Goal: Task Accomplishment & Management: Complete application form

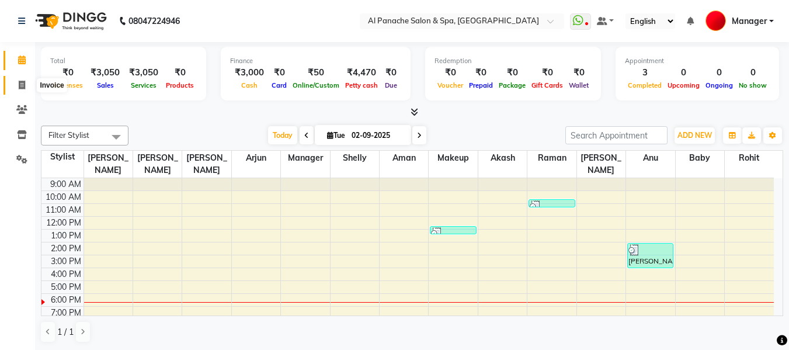
click at [15, 89] on span at bounding box center [22, 85] width 20 height 13
select select "service"
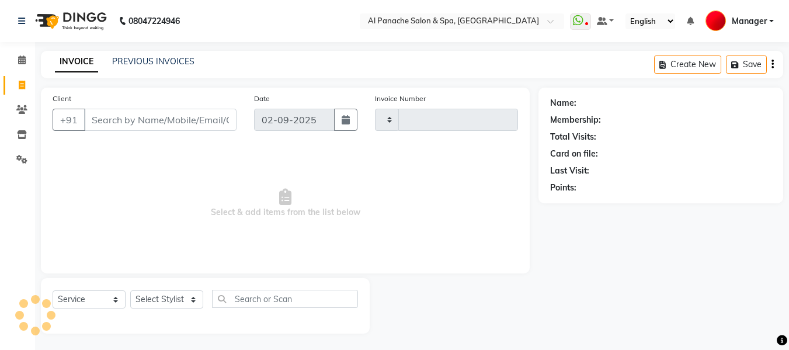
type input "2135"
select select "751"
click at [169, 117] on input "Client" at bounding box center [160, 120] width 152 height 22
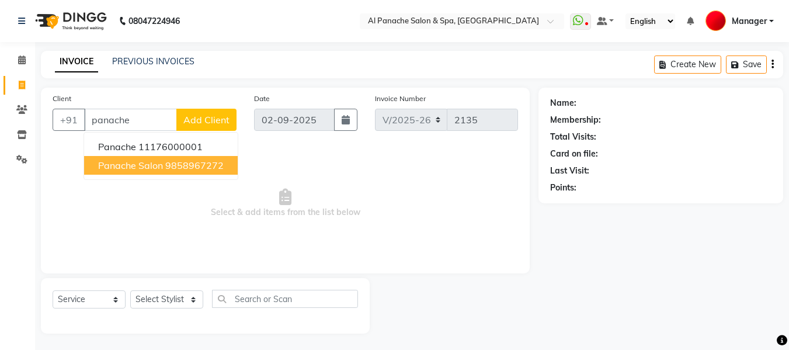
click at [164, 166] on button "panache salon 9858967272" at bounding box center [161, 165] width 154 height 19
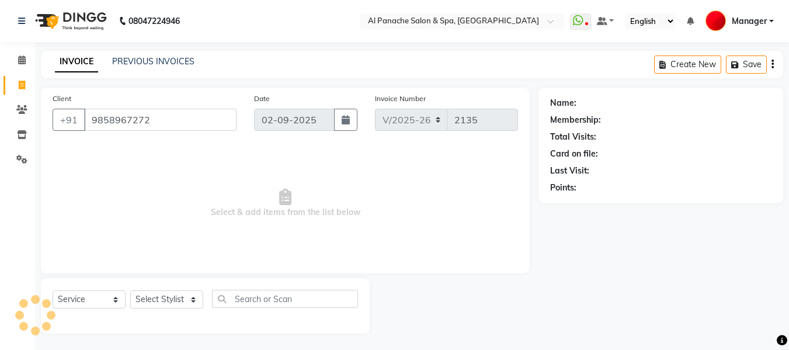
type input "9858967272"
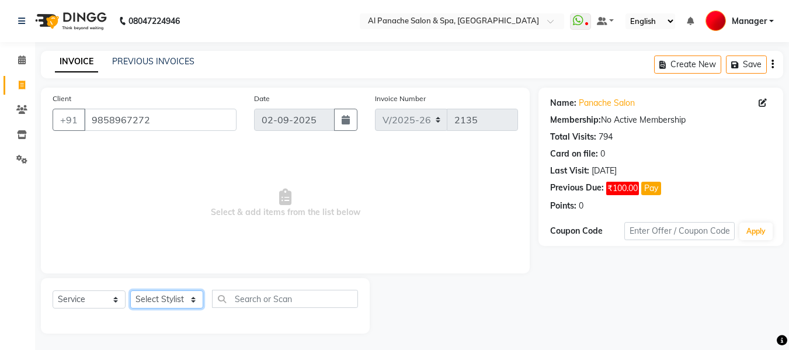
click at [169, 300] on select "Select Stylist [PERSON_NAME] [PERSON_NAME] Baby [PERSON_NAME] Makeup Manager [P…" at bounding box center [166, 299] width 73 height 18
select select "88146"
click at [130, 290] on select "Select Stylist [PERSON_NAME] [PERSON_NAME] Baby [PERSON_NAME] Makeup Manager [P…" at bounding box center [166, 299] width 73 height 18
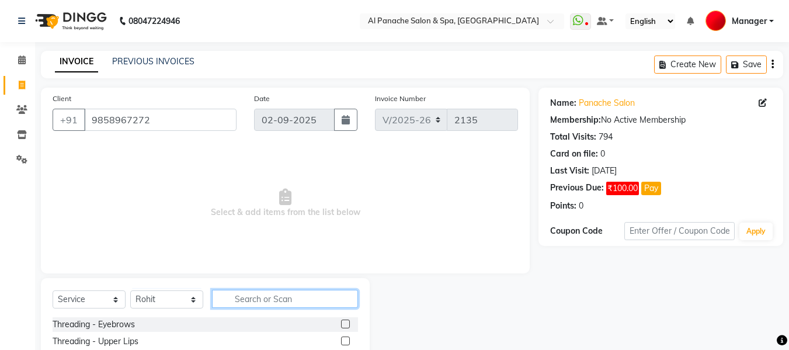
click at [259, 302] on input "text" at bounding box center [285, 299] width 146 height 18
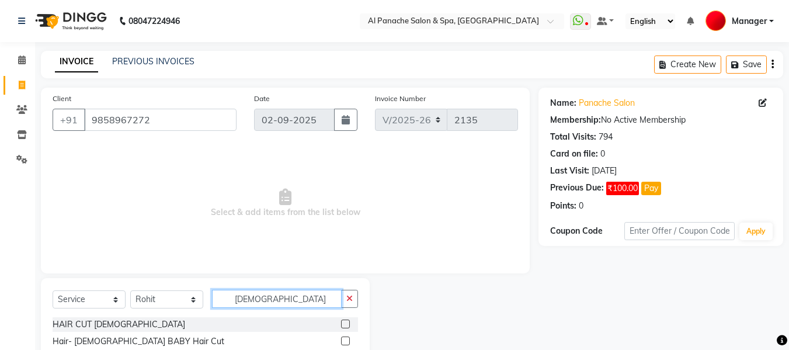
type input "[DEMOGRAPHIC_DATA]"
click at [344, 324] on label at bounding box center [345, 323] width 9 height 9
click at [344, 324] on input "checkbox" at bounding box center [345, 325] width 8 height 8
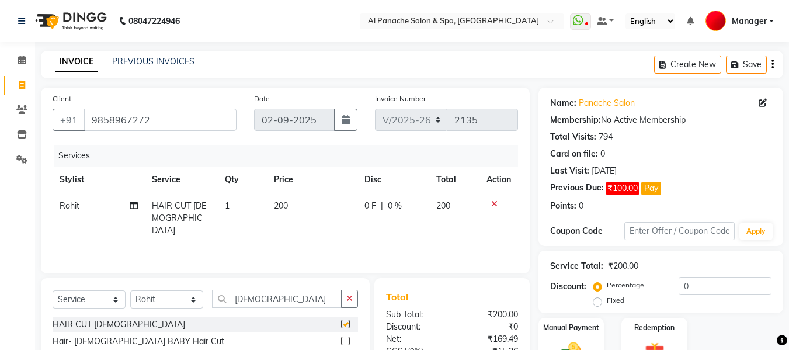
checkbox input "false"
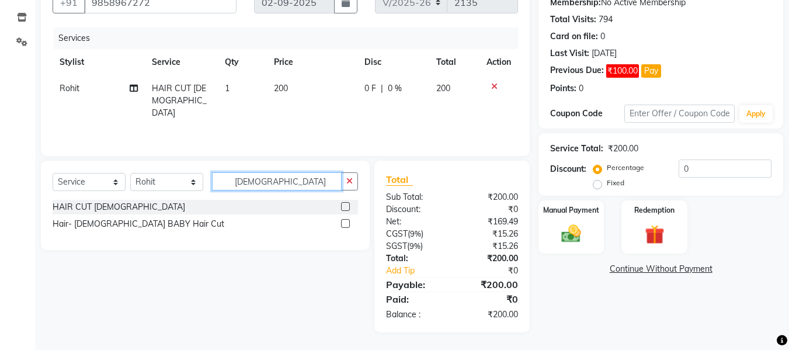
click at [293, 176] on input "[DEMOGRAPHIC_DATA]" at bounding box center [277, 181] width 130 height 18
type input "g"
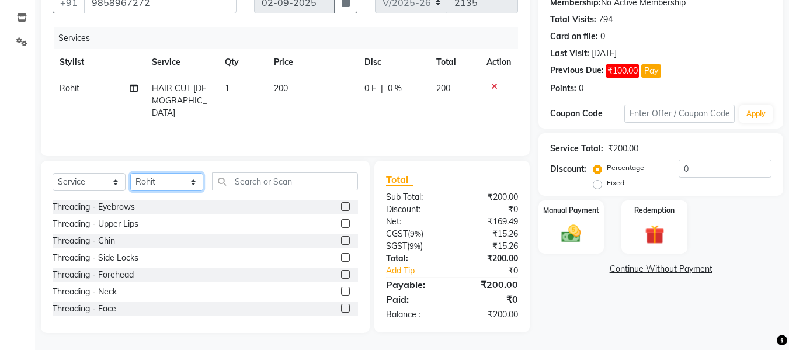
click at [178, 181] on select "Select Stylist [PERSON_NAME] [PERSON_NAME] Baby [PERSON_NAME] Makeup Manager [P…" at bounding box center [166, 182] width 73 height 18
select select "12074"
click at [130, 173] on select "Select Stylist [PERSON_NAME] [PERSON_NAME] Baby [PERSON_NAME] Makeup Manager [P…" at bounding box center [166, 182] width 73 height 18
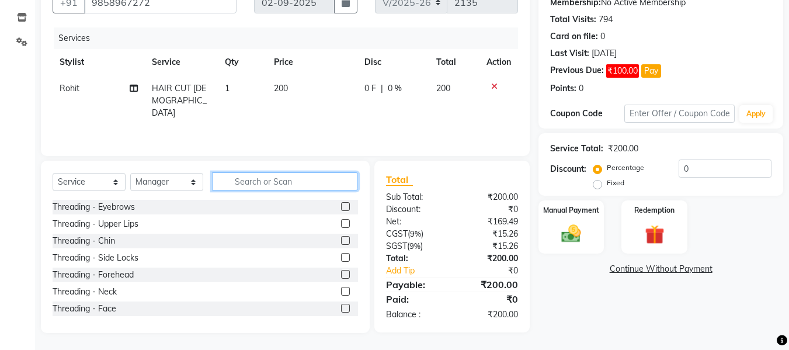
click at [282, 183] on input "text" at bounding box center [285, 181] width 146 height 18
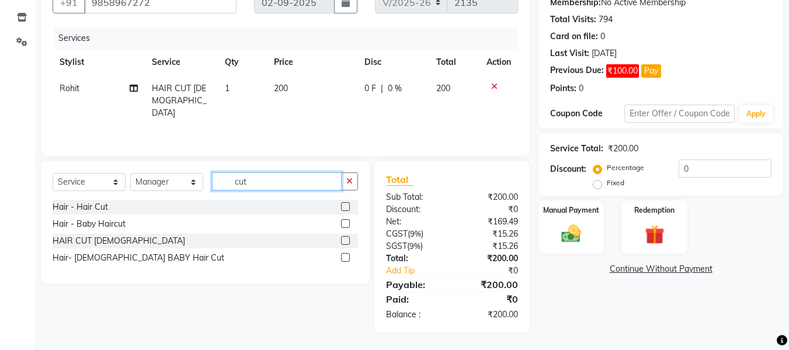
type input "cut"
click at [343, 219] on label at bounding box center [345, 223] width 9 height 9
click at [343, 220] on input "checkbox" at bounding box center [345, 224] width 8 height 8
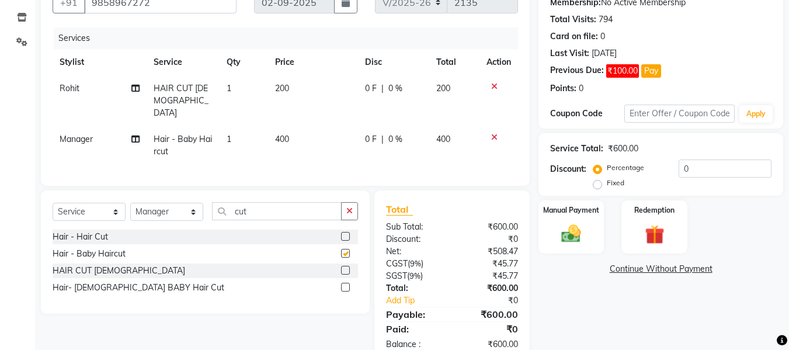
checkbox input "false"
click at [566, 231] on img at bounding box center [571, 233] width 33 height 23
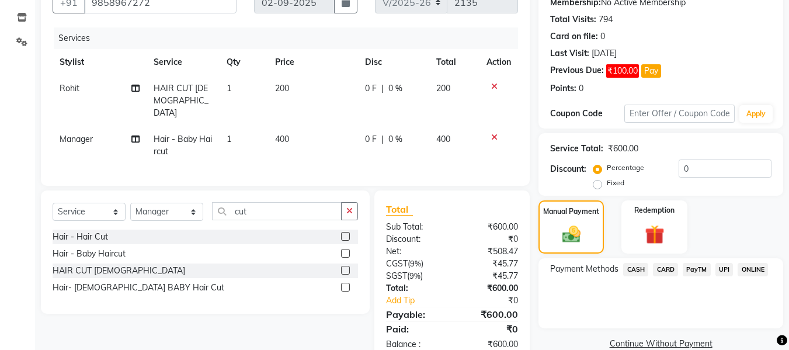
click at [721, 270] on span "UPI" at bounding box center [724, 269] width 18 height 13
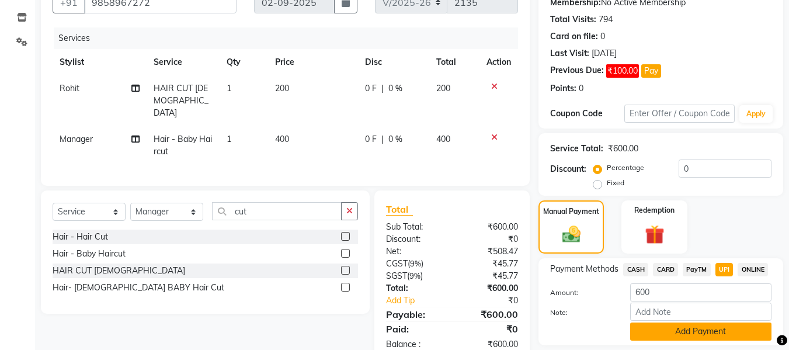
click at [728, 331] on button "Add Payment" at bounding box center [700, 331] width 141 height 18
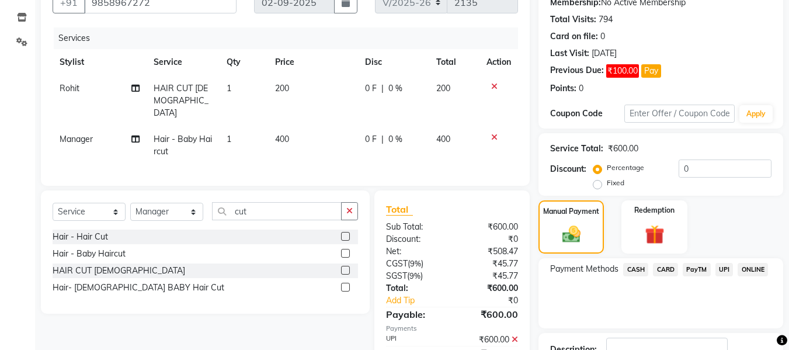
scroll to position [203, 0]
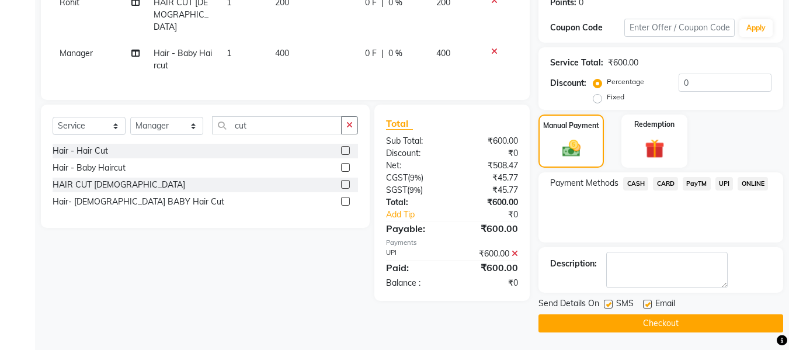
click at [699, 324] on button "Checkout" at bounding box center [660, 323] width 245 height 18
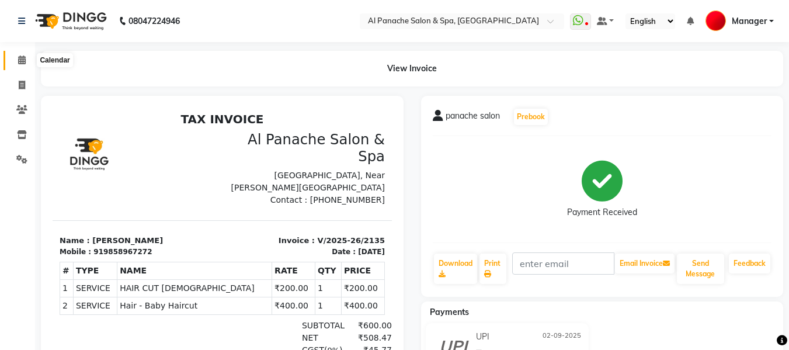
click at [21, 58] on icon at bounding box center [22, 59] width 8 height 9
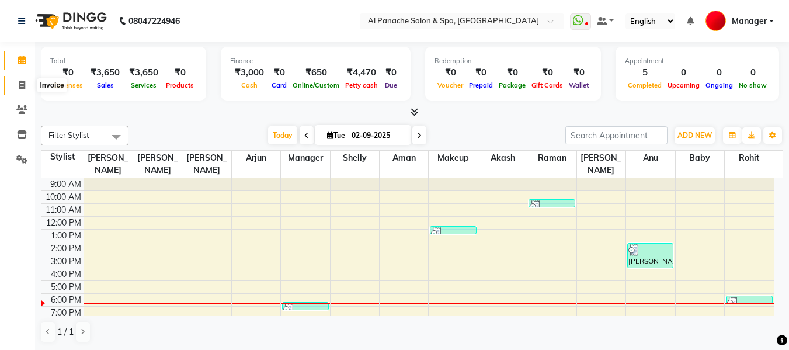
click at [22, 84] on icon at bounding box center [22, 85] width 6 height 9
select select "service"
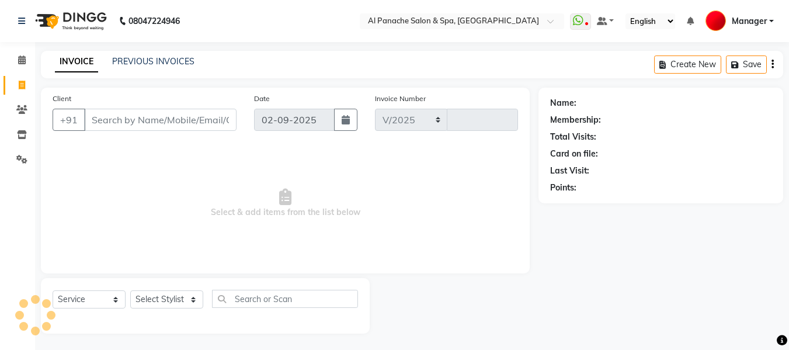
select select "751"
type input "2136"
click at [165, 298] on select "Select Stylist [PERSON_NAME] [PERSON_NAME] Baby [PERSON_NAME] Makeup Manager [P…" at bounding box center [166, 299] width 73 height 18
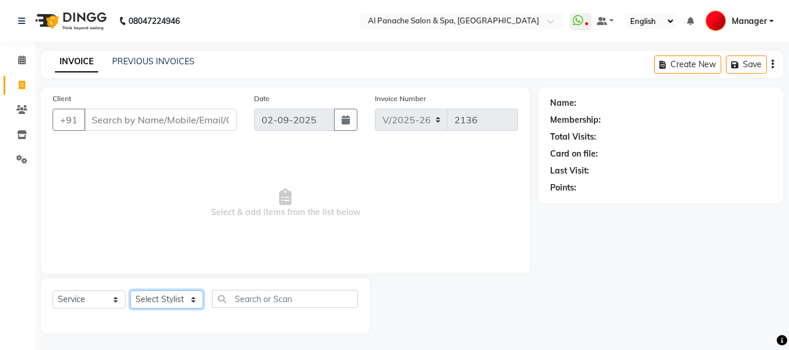
select select "50647"
click at [130, 290] on select "Select Stylist [PERSON_NAME] [PERSON_NAME] Baby [PERSON_NAME] Makeup Manager [P…" at bounding box center [166, 299] width 73 height 18
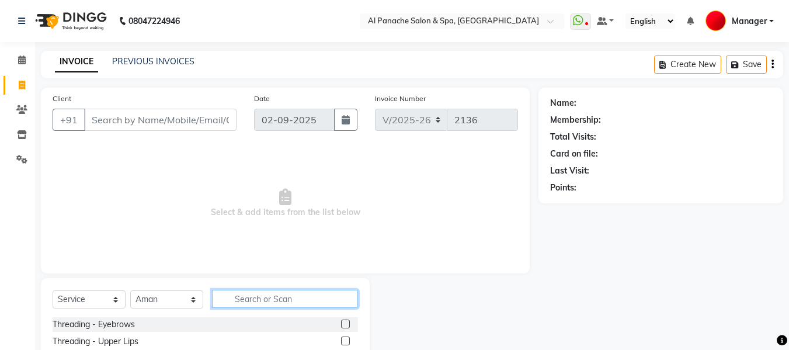
click at [262, 303] on input "text" at bounding box center [285, 299] width 146 height 18
type input "blow"
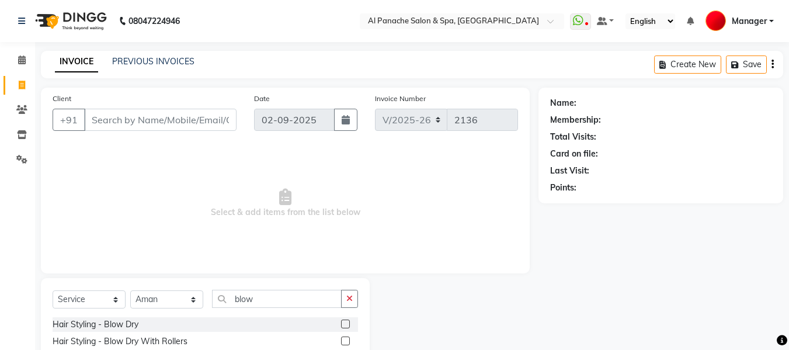
click at [345, 324] on label at bounding box center [345, 323] width 9 height 9
click at [345, 324] on input "checkbox" at bounding box center [345, 325] width 8 height 8
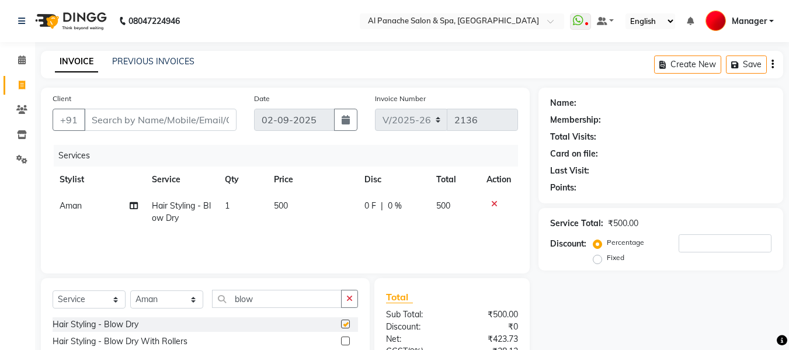
checkbox input "false"
click at [189, 121] on input "Client" at bounding box center [160, 120] width 152 height 22
type input "p"
type input "0"
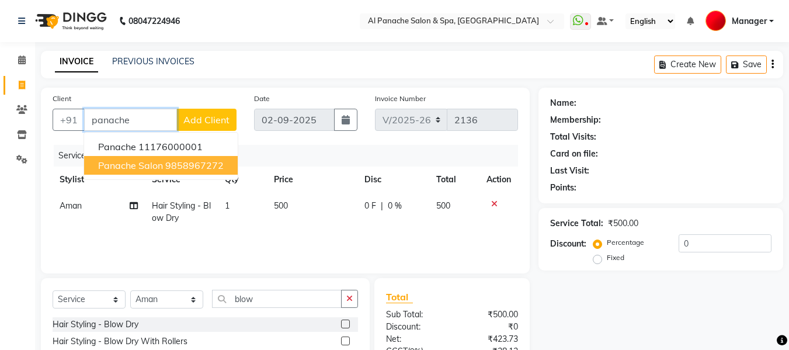
click at [186, 165] on ngb-highlight "9858967272" at bounding box center [194, 165] width 58 height 12
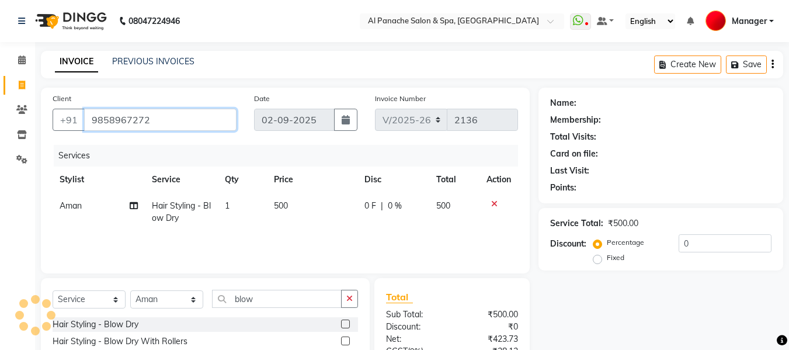
type input "9858967272"
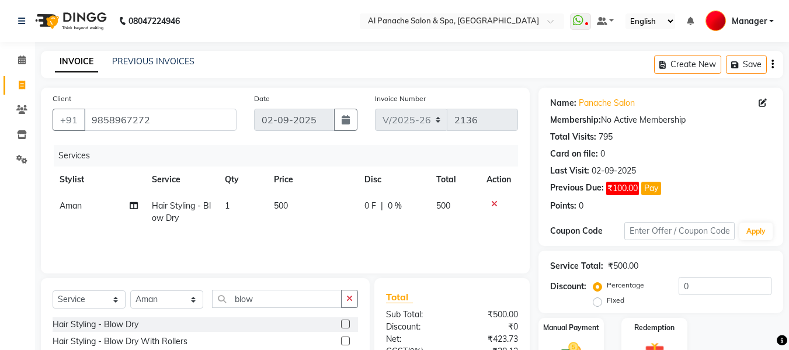
scroll to position [117, 0]
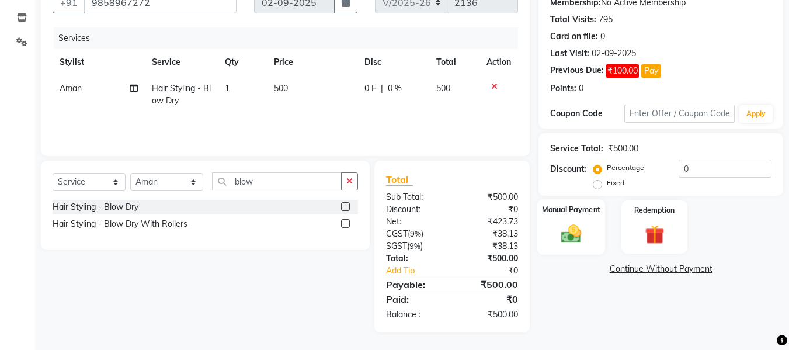
click at [571, 229] on img at bounding box center [571, 233] width 33 height 23
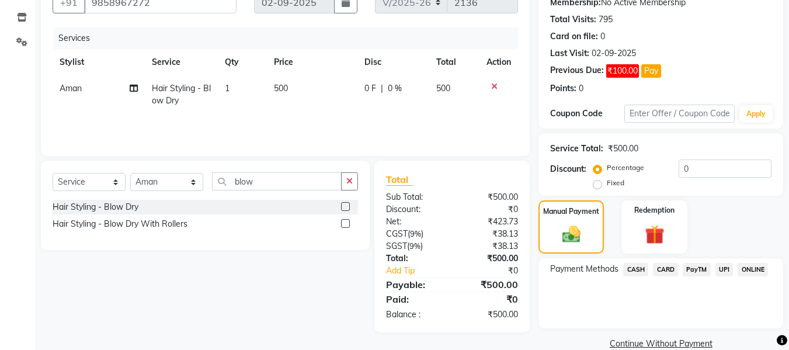
click at [722, 267] on span "UPI" at bounding box center [724, 269] width 18 height 13
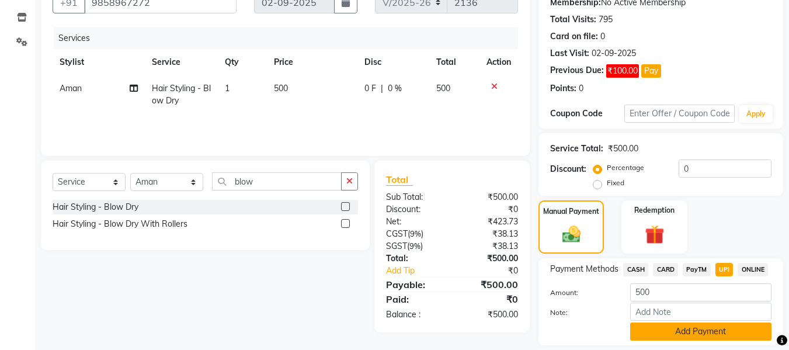
click at [717, 335] on button "Add Payment" at bounding box center [700, 331] width 141 height 18
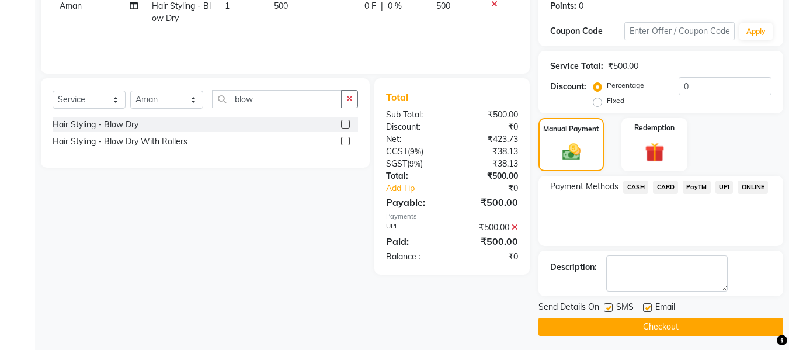
scroll to position [203, 0]
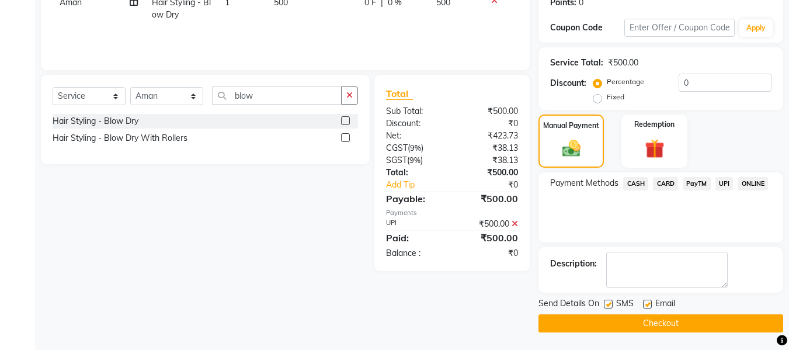
click at [723, 319] on button "Checkout" at bounding box center [660, 323] width 245 height 18
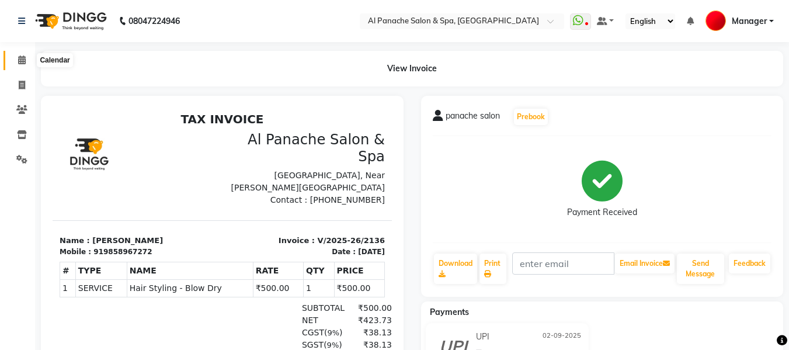
click at [18, 61] on icon at bounding box center [22, 59] width 8 height 9
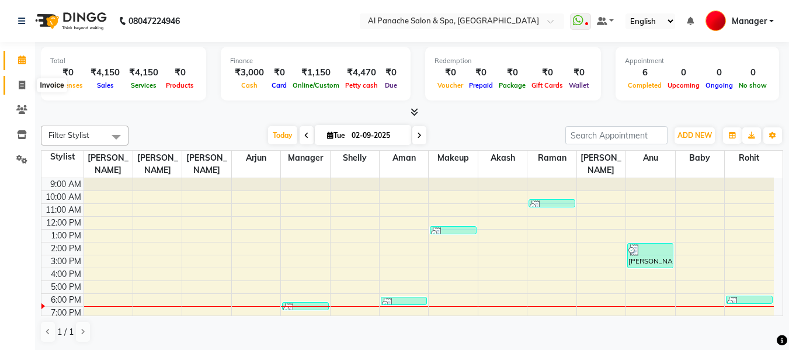
click at [20, 85] on icon at bounding box center [22, 85] width 6 height 9
select select "service"
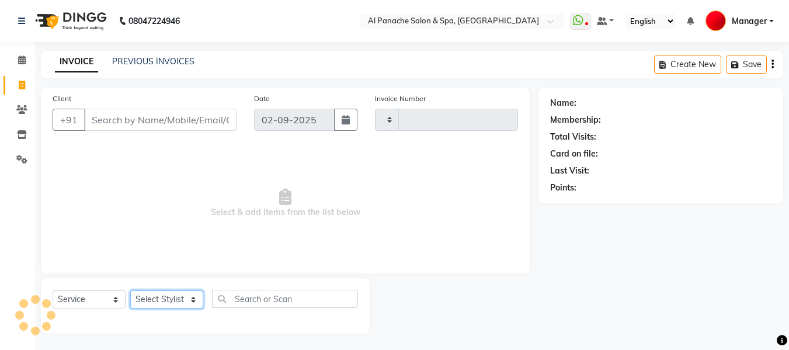
click at [180, 301] on select "Select Stylist" at bounding box center [166, 299] width 73 height 18
type input "2137"
select select "751"
select select "62929"
click at [130, 290] on select "Select Stylist [PERSON_NAME] [PERSON_NAME] Baby [PERSON_NAME] Makeup Manager [P…" at bounding box center [166, 299] width 73 height 18
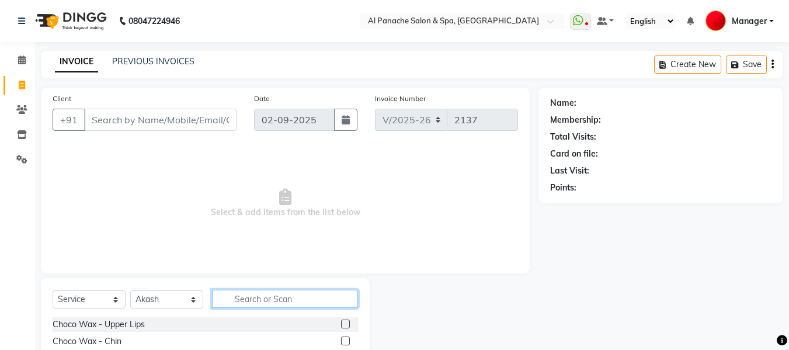
click at [274, 298] on input "text" at bounding box center [285, 299] width 146 height 18
type input "cut"
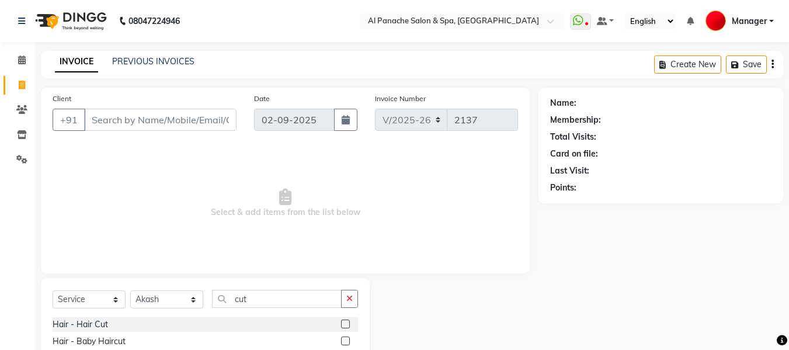
click at [344, 324] on label at bounding box center [345, 323] width 9 height 9
click at [344, 324] on input "checkbox" at bounding box center [345, 325] width 8 height 8
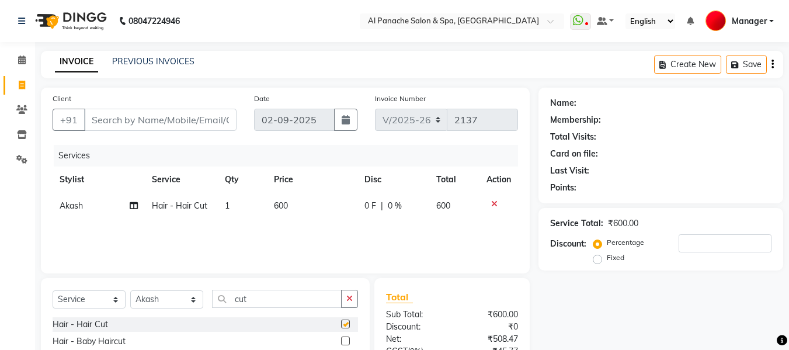
checkbox input "false"
click at [171, 298] on select "Select Stylist [PERSON_NAME] [PERSON_NAME] Baby [PERSON_NAME] Makeup Manager [P…" at bounding box center [166, 299] width 73 height 18
select select "88144"
click at [130, 290] on select "Select Stylist [PERSON_NAME] [PERSON_NAME] Baby [PERSON_NAME] Makeup Manager [P…" at bounding box center [166, 299] width 73 height 18
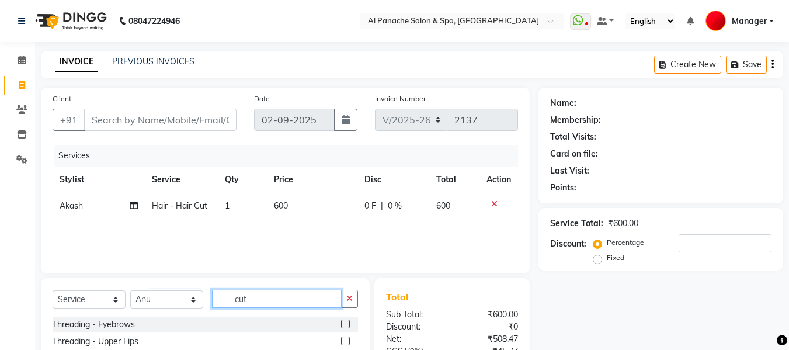
click at [276, 300] on input "cut" at bounding box center [277, 299] width 130 height 18
type input "c"
type input "rica"
click at [341, 324] on label at bounding box center [345, 323] width 9 height 9
click at [341, 324] on input "checkbox" at bounding box center [345, 325] width 8 height 8
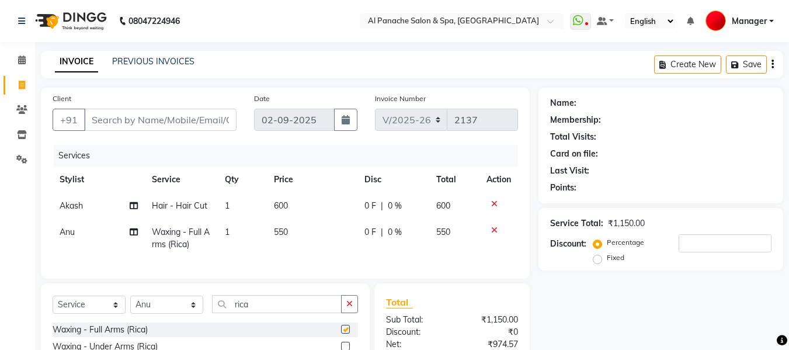
checkbox input "false"
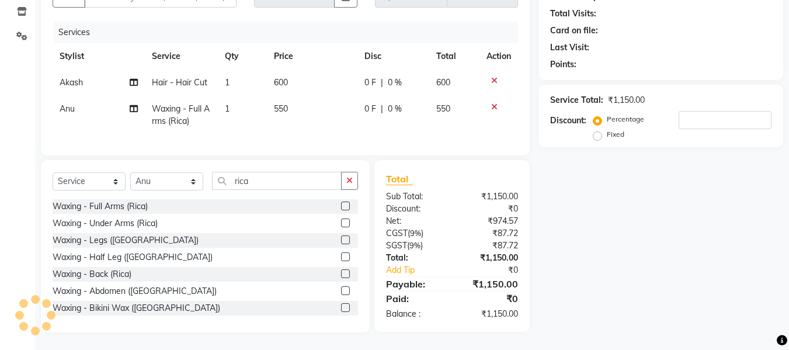
click at [341, 256] on label at bounding box center [345, 256] width 9 height 9
click at [341, 256] on input "checkbox" at bounding box center [345, 257] width 8 height 8
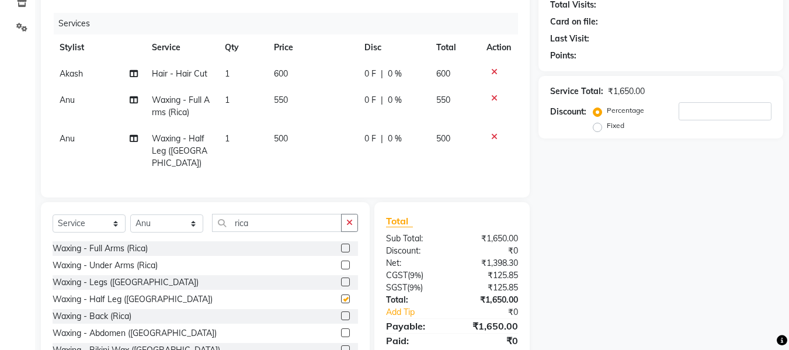
checkbox input "false"
click at [279, 102] on span "550" at bounding box center [281, 100] width 14 height 11
select select "88144"
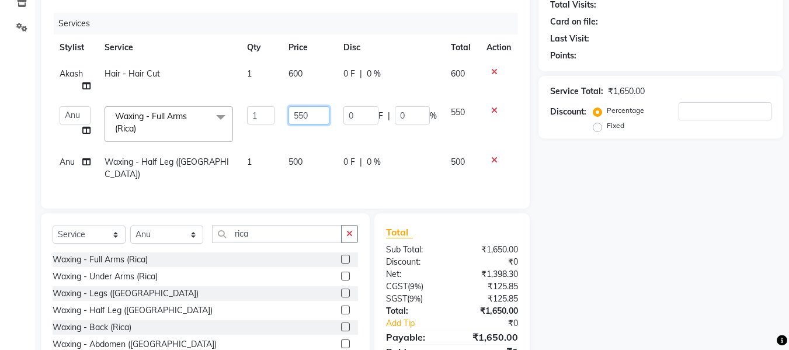
click at [300, 117] on input "550" at bounding box center [308, 115] width 40 height 18
type input "650"
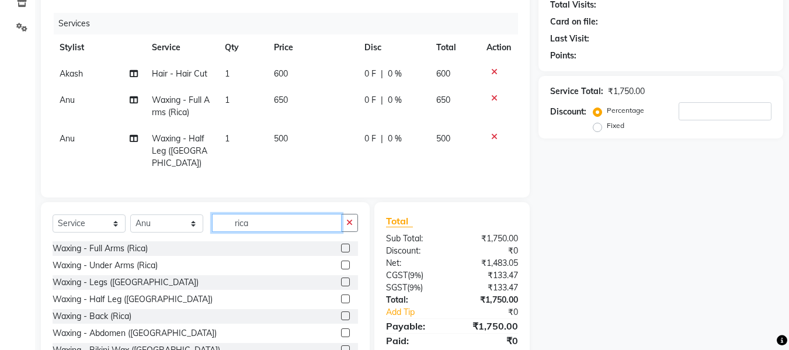
click at [290, 223] on input "rica" at bounding box center [277, 223] width 130 height 18
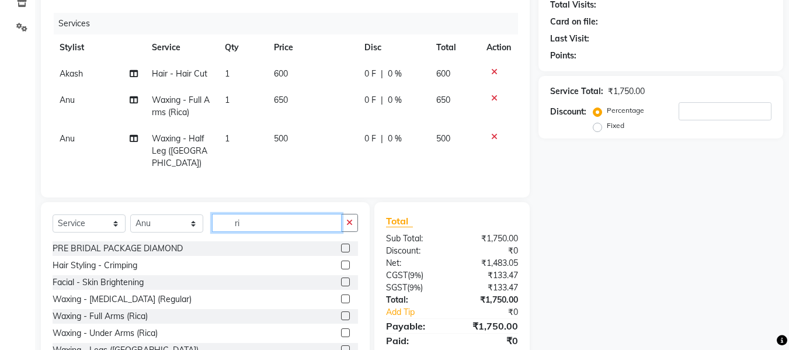
type input "r"
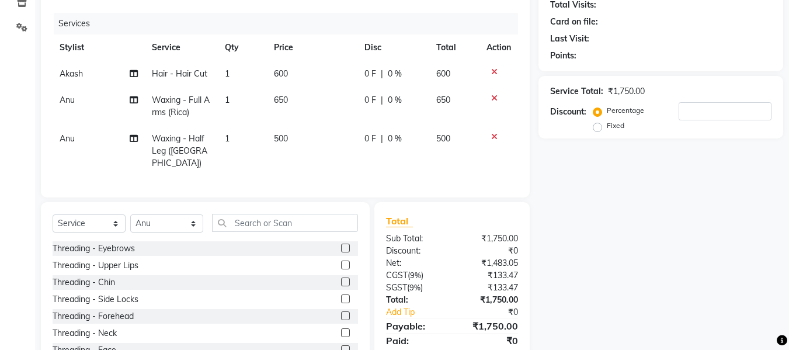
click at [341, 244] on label at bounding box center [345, 248] width 9 height 9
click at [341, 245] on input "checkbox" at bounding box center [345, 249] width 8 height 8
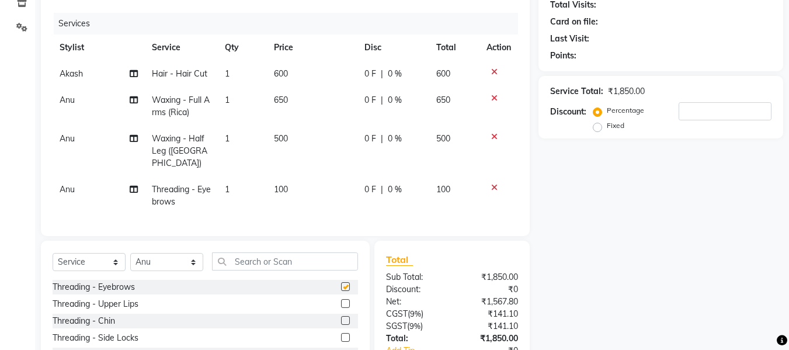
checkbox input "false"
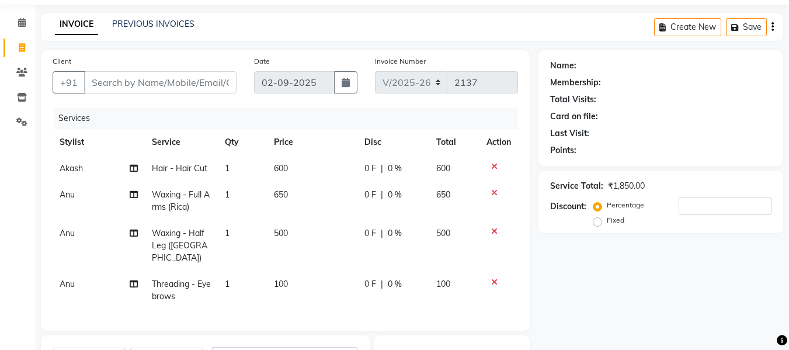
scroll to position [0, 0]
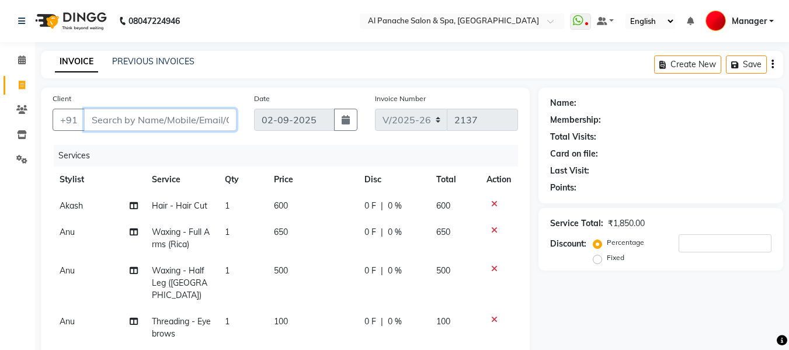
click at [184, 119] on input "Client" at bounding box center [160, 120] width 152 height 22
type input "6"
type input "0"
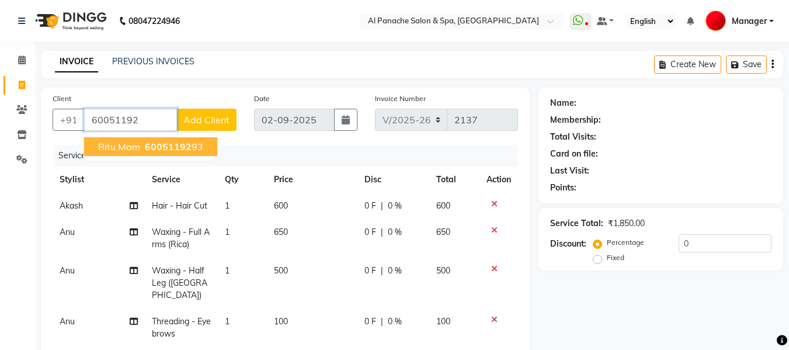
click at [166, 152] on button "ritu mam 60051192 93" at bounding box center [150, 146] width 133 height 19
type input "6005119293"
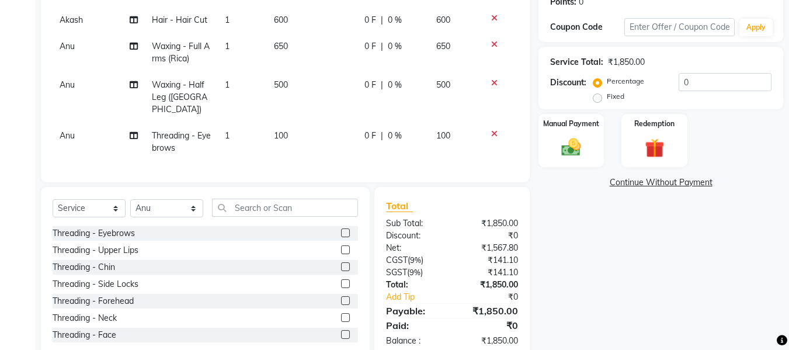
scroll to position [162, 0]
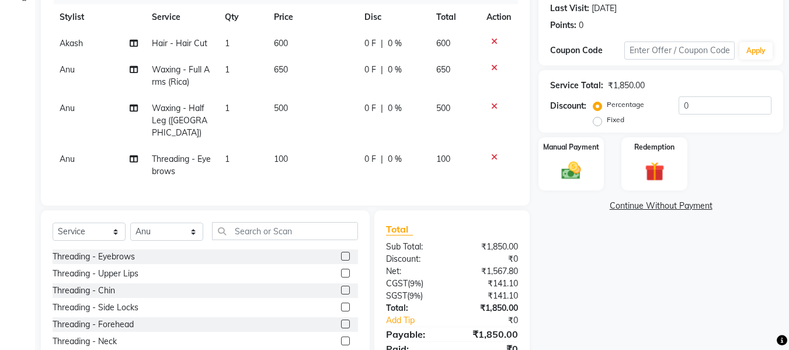
click at [607, 121] on label "Fixed" at bounding box center [616, 119] width 18 height 11
click at [600, 121] on input "Fixed" at bounding box center [600, 120] width 8 height 8
radio input "true"
click at [708, 108] on input "0" at bounding box center [725, 105] width 93 height 18
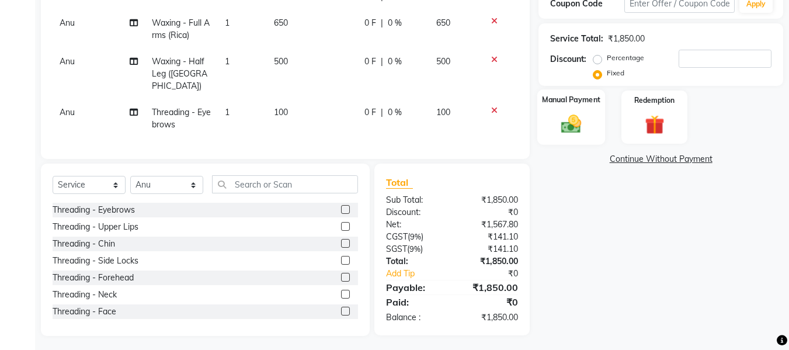
click at [573, 123] on img at bounding box center [571, 123] width 33 height 23
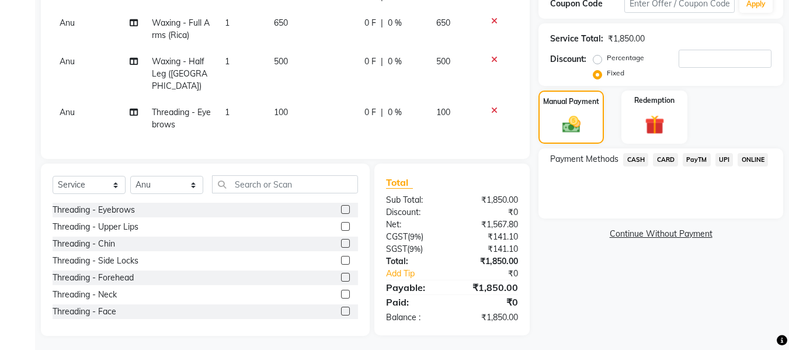
click at [634, 161] on span "CASH" at bounding box center [635, 159] width 25 height 13
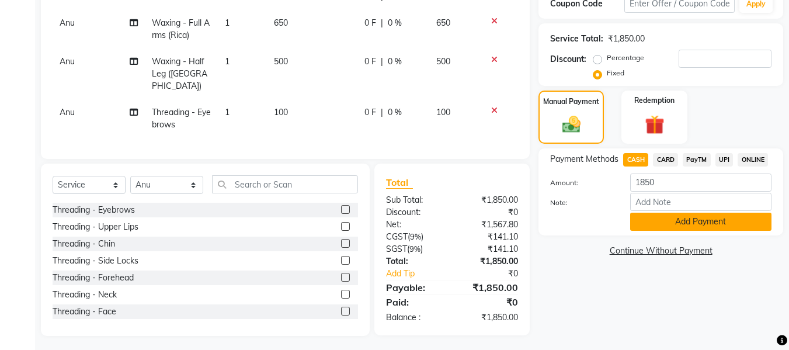
click at [677, 229] on button "Add Payment" at bounding box center [700, 222] width 141 height 18
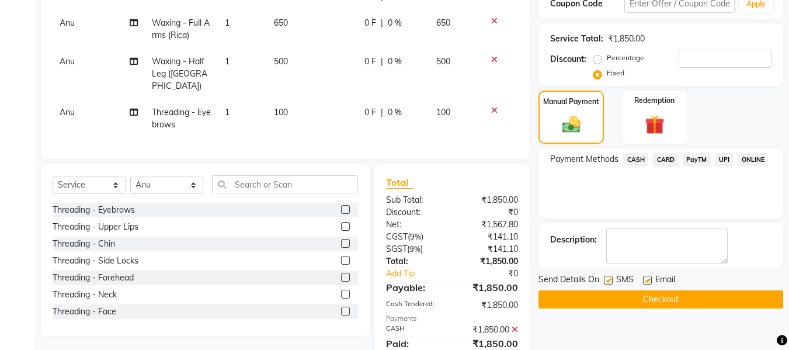
click at [678, 301] on button "Checkout" at bounding box center [660, 299] width 245 height 18
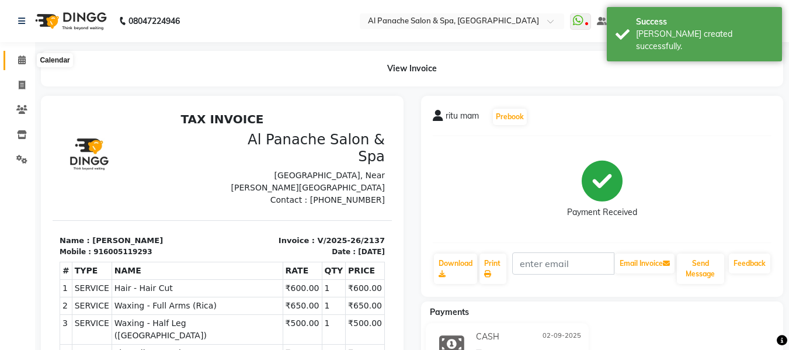
click at [19, 60] on icon at bounding box center [22, 59] width 8 height 9
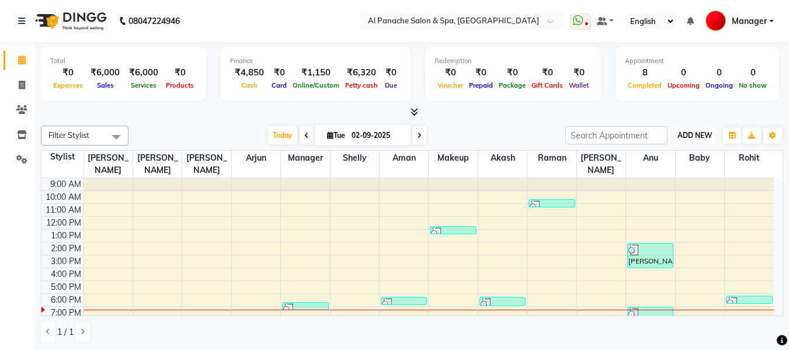
click at [693, 132] on span "ADD NEW" at bounding box center [694, 135] width 34 height 9
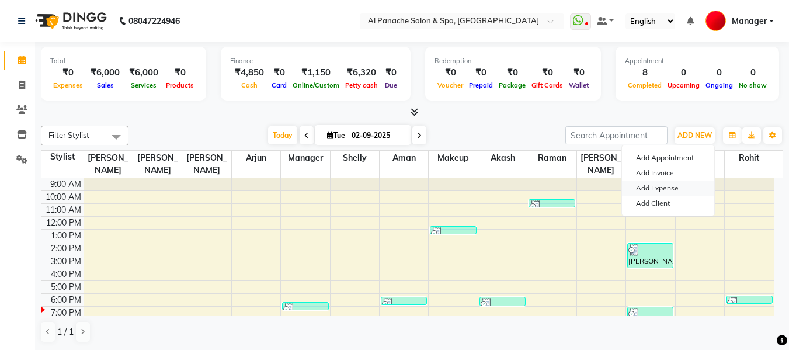
click at [652, 186] on link "Add Expense" at bounding box center [668, 187] width 92 height 15
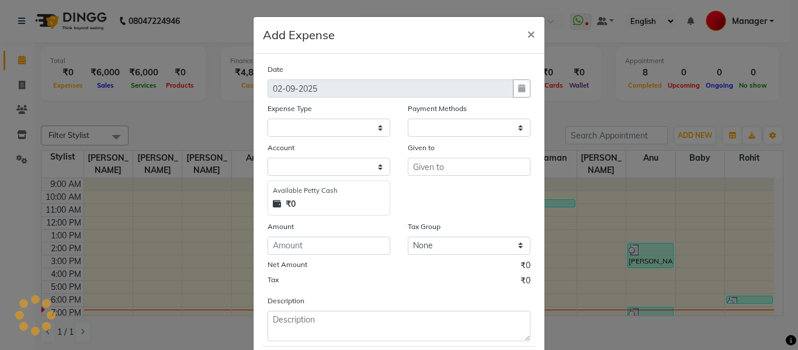
select select "1"
select select "2180"
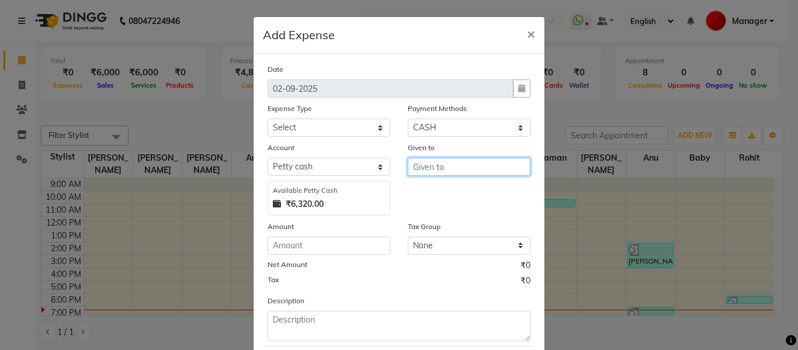
click at [439, 168] on input "text" at bounding box center [469, 167] width 123 height 18
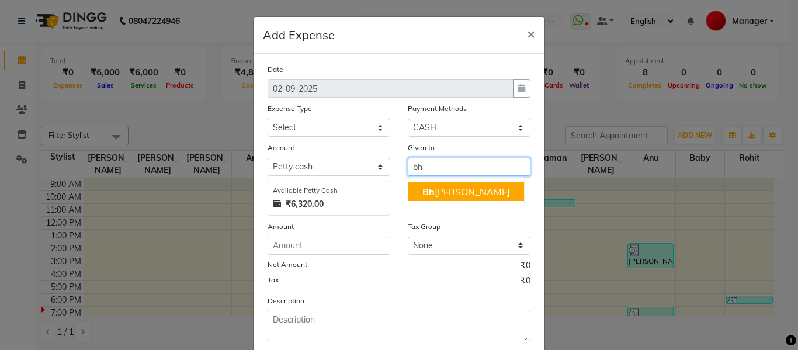
click at [495, 194] on button "Bh [PERSON_NAME]" at bounding box center [466, 191] width 116 height 19
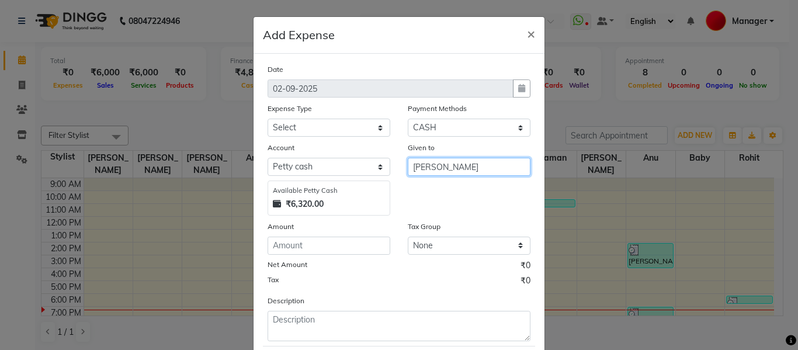
type input "[PERSON_NAME]"
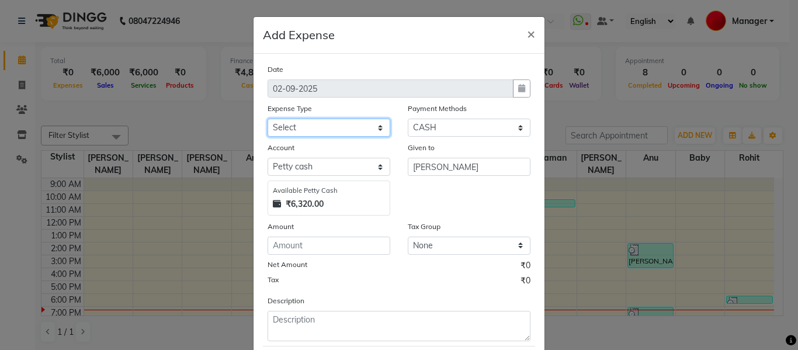
click at [337, 131] on select "Select Advance Salary Bank charges Car maintenance Cash transfer to bank Cash t…" at bounding box center [328, 128] width 123 height 18
select select "4766"
click at [267, 119] on select "Select Advance Salary Bank charges Car maintenance Cash transfer to bank Cash t…" at bounding box center [328, 128] width 123 height 18
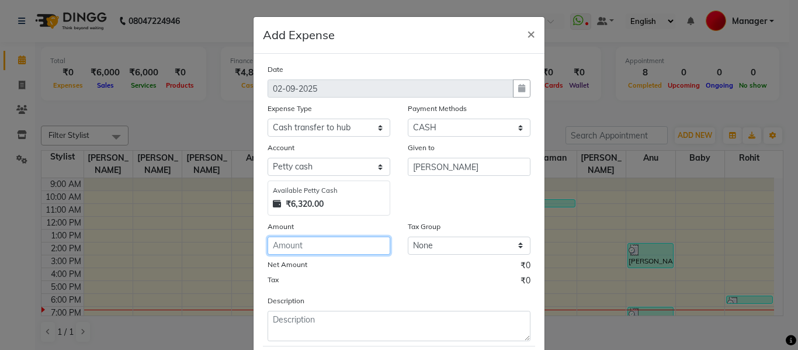
click at [288, 249] on input "number" at bounding box center [328, 246] width 123 height 18
type input "5460"
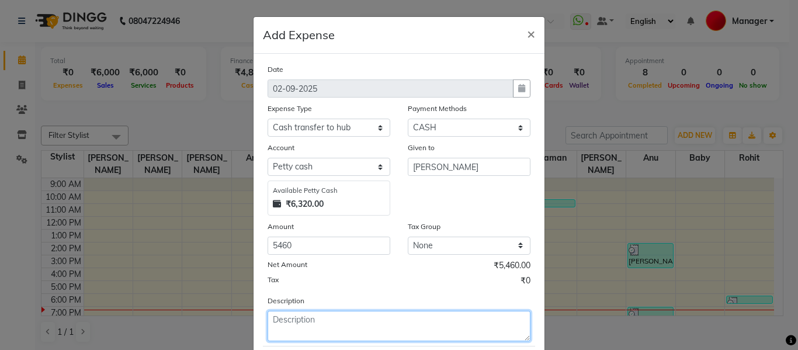
click at [298, 326] on textarea at bounding box center [398, 326] width 263 height 30
type textarea "given to mam"
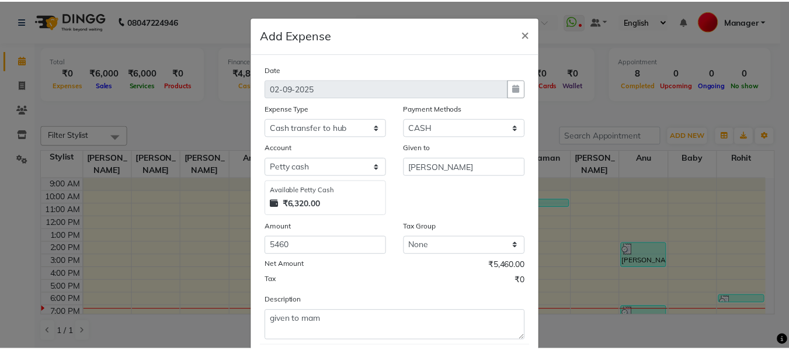
scroll to position [68, 0]
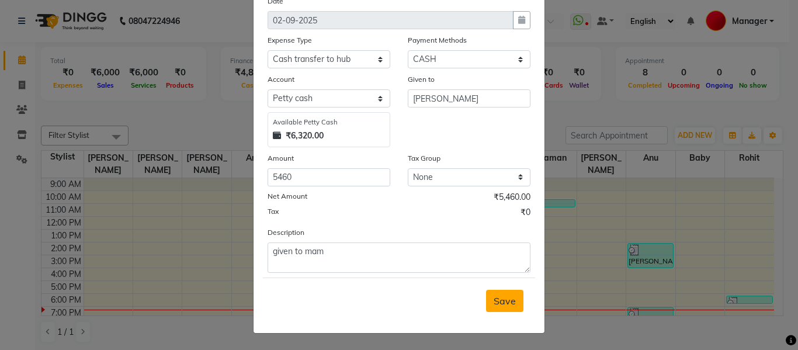
click at [498, 300] on span "Save" at bounding box center [504, 301] width 22 height 12
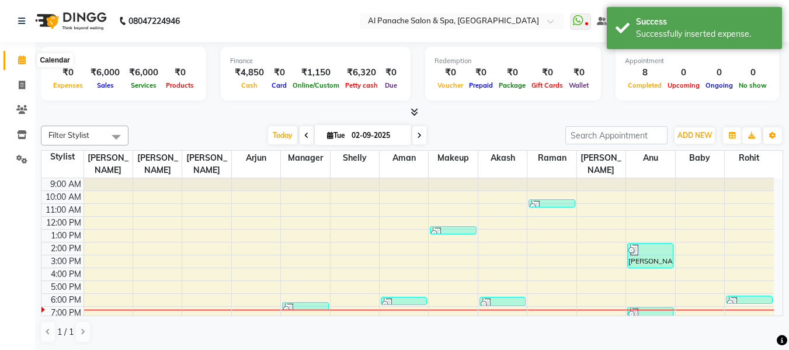
click at [19, 57] on icon at bounding box center [22, 59] width 8 height 9
click at [23, 82] on icon at bounding box center [22, 85] width 6 height 9
select select "service"
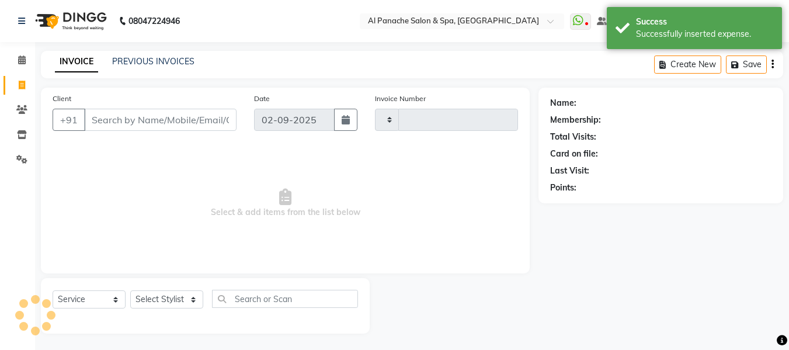
type input "2138"
select select "751"
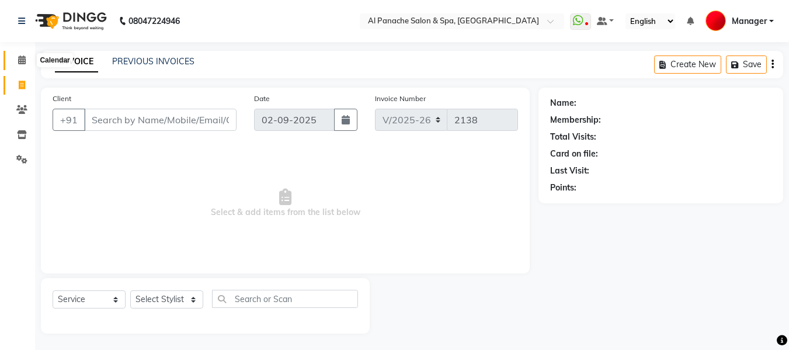
click at [20, 59] on icon at bounding box center [22, 59] width 8 height 9
